Goal: Complete application form

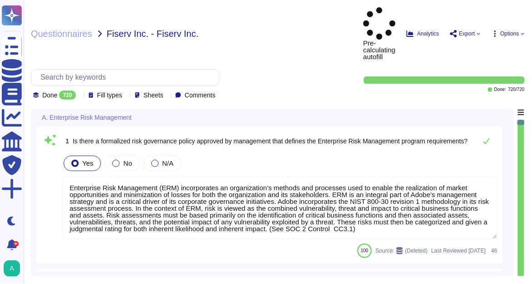
type textarea "Enterprise Risk Management (ERM) incorporates an organization’s methods and pro…"
type textarea "The risk governance plan includes risk scenarios that encompass events and poss…"
type textarea "Adobe has an established Enterprise-wide Risk Management process used by manage…"
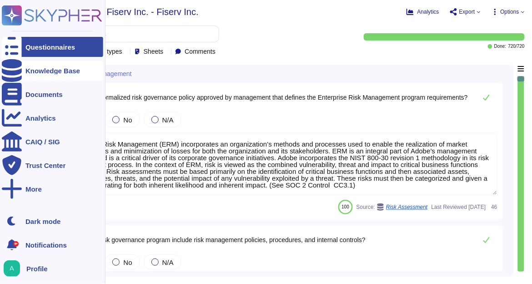
click at [25, 74] on div "Knowledge Base" at bounding box center [52, 70] width 55 height 7
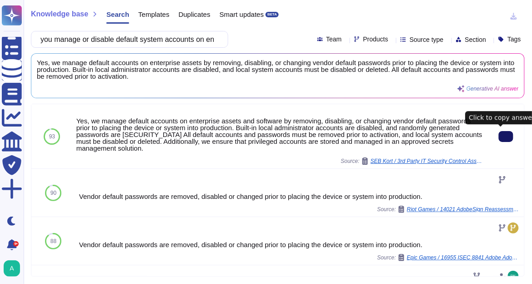
click at [499, 136] on button at bounding box center [506, 136] width 15 height 11
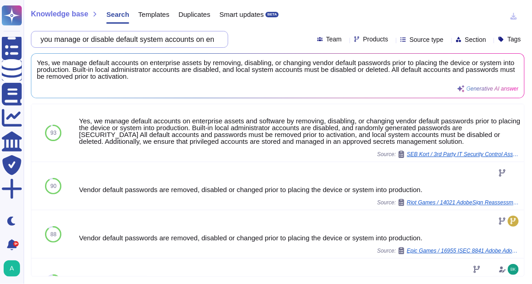
click at [117, 39] on input "you manage or disable default system accounts on enterprise assets?" at bounding box center [127, 39] width 183 height 16
paste input "1. At Adobe is Full Disk Encryption (FDE) is enforced on all staff computers, i…"
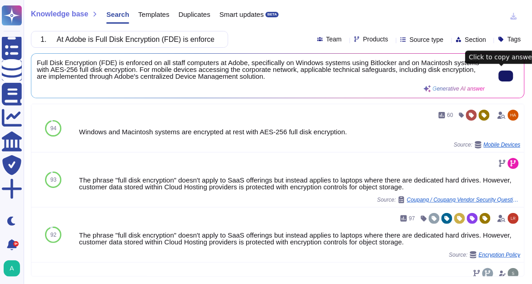
click at [499, 77] on button at bounding box center [506, 75] width 15 height 11
click at [150, 41] on input "1. At Adobe is Full Disk Encryption (FDE) is enforced on all staff computers, i…" at bounding box center [127, 39] width 183 height 16
paste input "2. Does your Incident Response Policy include SLA's for reporting incidents"
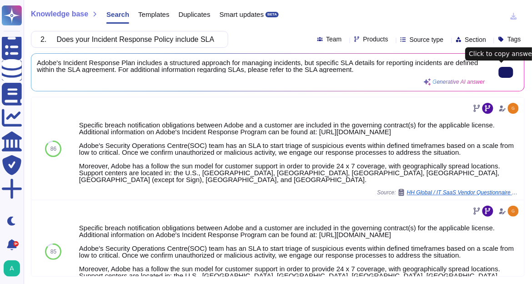
click at [506, 72] on icon at bounding box center [506, 72] width 0 height 0
click at [130, 37] on input "2. Does your Incident Response Policy include SLA's for reporting incidents" at bounding box center [127, 39] width 183 height 16
paste input "• Which regions are used for primary and secondary/backup hosting?"
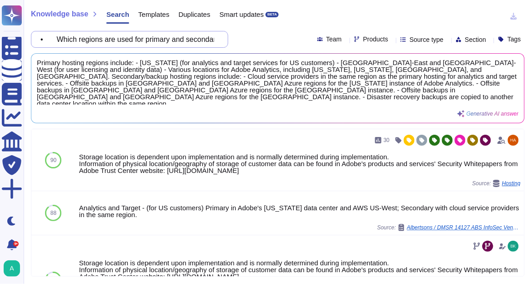
click at [103, 36] on input "• Which regions are used for primary and secondary/backup hosting?" at bounding box center [127, 39] width 183 height 16
paste input "How can I confirm what the setup is for cardfactory's Adobe Experience Platform…"
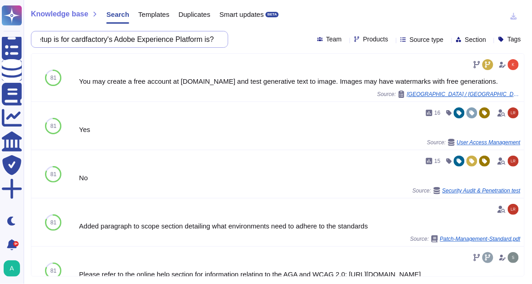
drag, startPoint x: 118, startPoint y: 40, endPoint x: 76, endPoint y: 41, distance: 42.3
click at [76, 41] on input "How can I confirm what the setup is for cardfactory's Adobe Experience Platform…" at bounding box center [127, 39] width 183 height 16
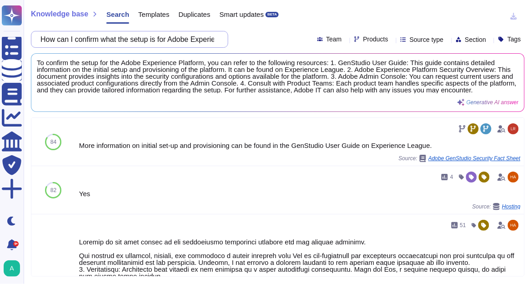
click at [140, 38] on input "How can I confirm what the setup is for Adobe Experience Platform is?" at bounding box center [127, 39] width 183 height 16
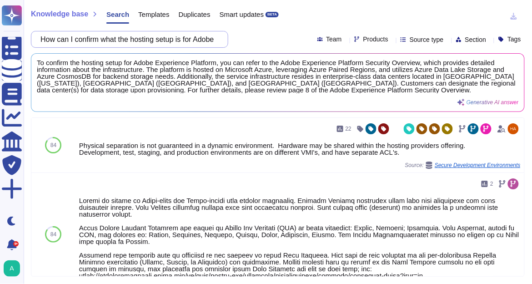
click at [186, 38] on input "How can I confirm what the hosting setup is for Adobe Experience Platform is?" at bounding box center [127, 39] width 183 height 16
paste input "what region is paired with Azure's [GEOGRAPHIC_DATA] data centre"
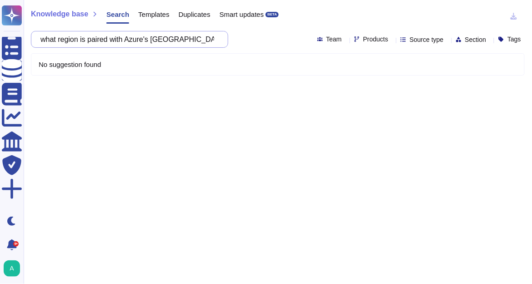
click at [138, 43] on input "what region is paired with Azure's [GEOGRAPHIC_DATA] data centre" at bounding box center [127, 39] width 183 height 16
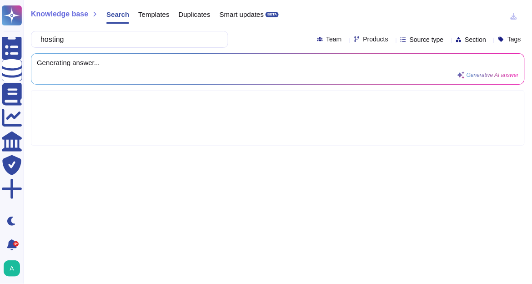
type input "hosting"
click at [392, 40] on icon at bounding box center [392, 40] width 0 height 0
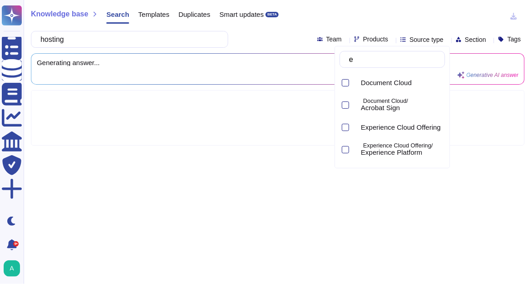
type input "exp"
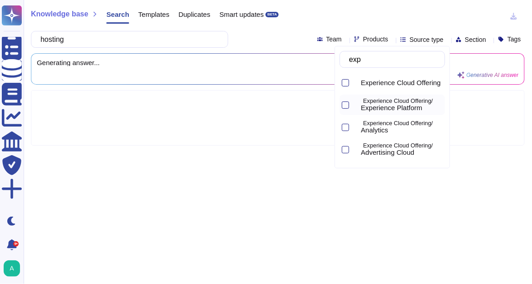
click at [349, 105] on div "Experience Cloud Offering/ Experience Platform" at bounding box center [392, 105] width 105 height 20
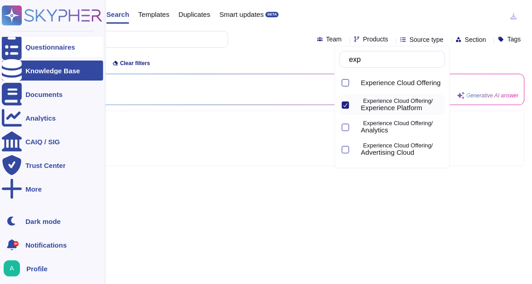
click at [27, 49] on div "Questionnaires" at bounding box center [50, 47] width 50 height 7
